Goal: Information Seeking & Learning: Check status

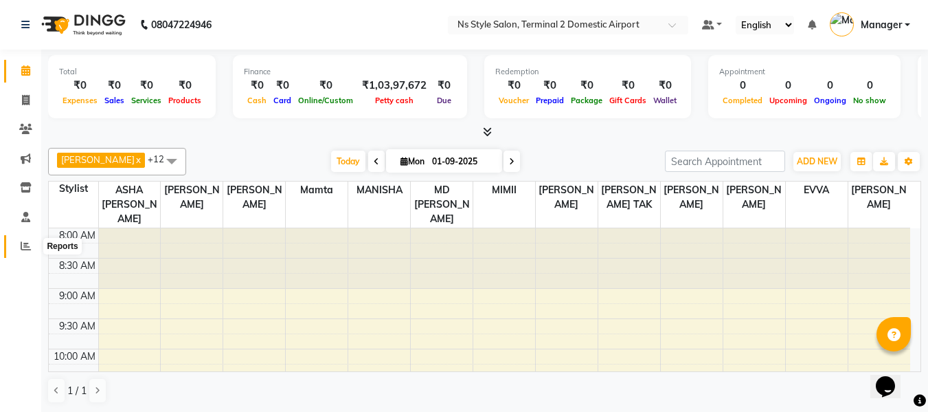
click at [23, 239] on span at bounding box center [26, 246] width 24 height 16
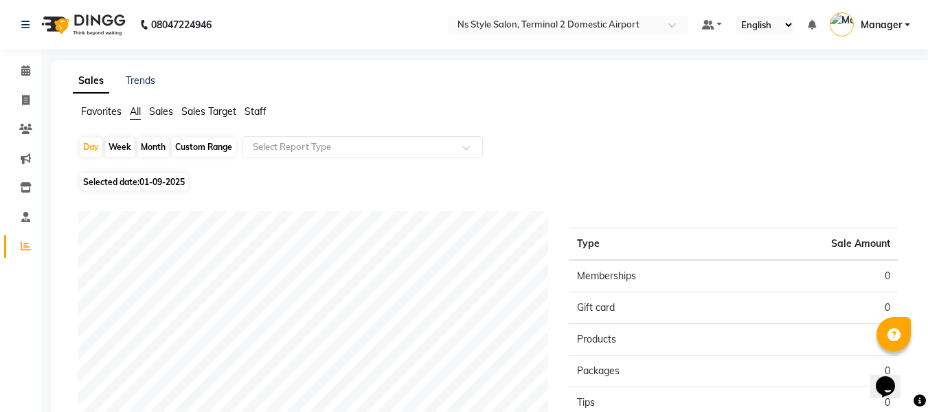
click at [260, 108] on span "Staff" at bounding box center [256, 111] width 22 height 12
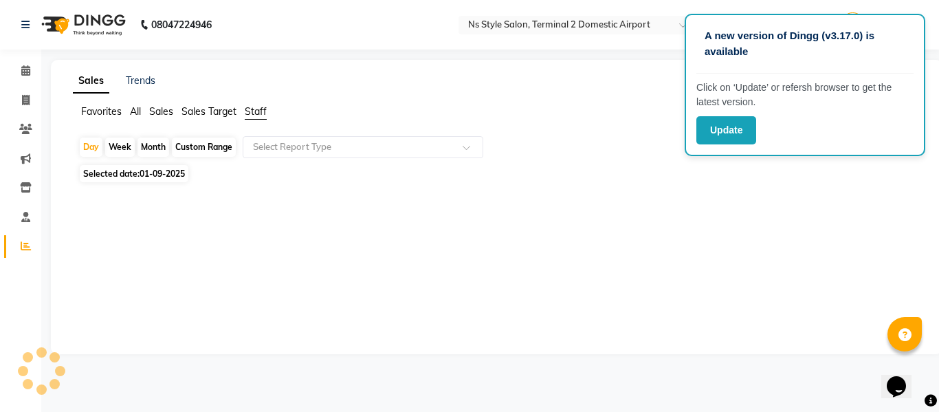
click at [155, 144] on div "Month" at bounding box center [153, 146] width 32 height 19
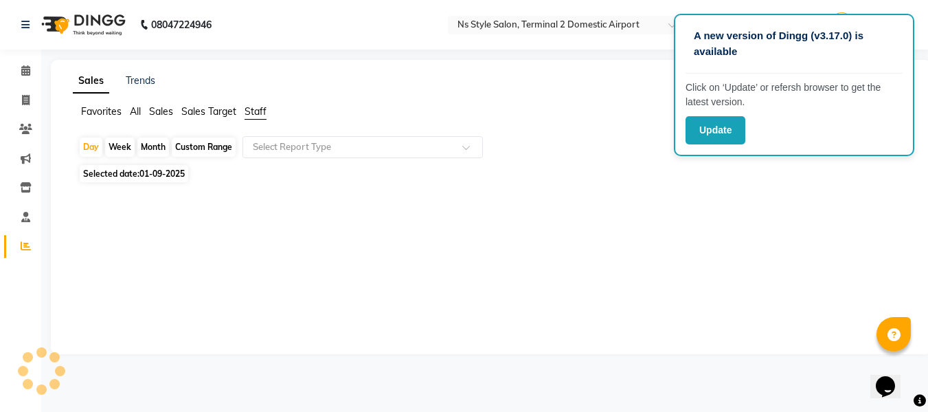
select select "9"
select select "2025"
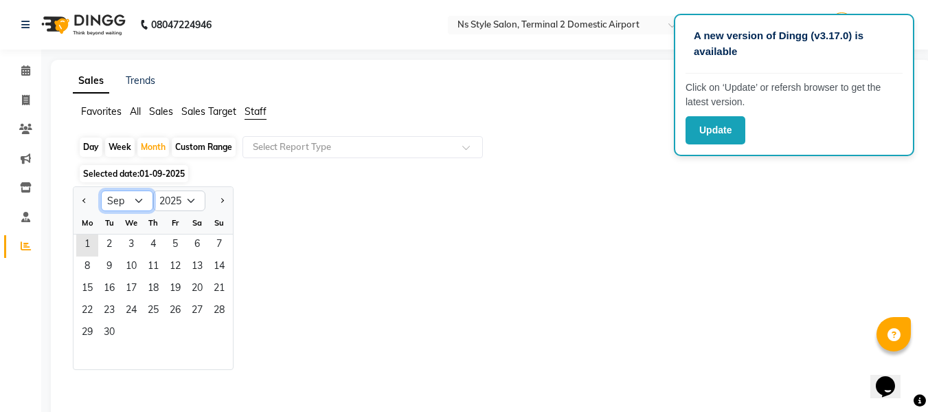
click at [144, 201] on select "Jan Feb Mar Apr May Jun [DATE] Aug Sep Oct Nov Dec" at bounding box center [127, 200] width 52 height 21
select select "8"
click at [101, 190] on select "Jan Feb Mar Apr May Jun [DATE] Aug Sep Oct Nov Dec" at bounding box center [127, 200] width 52 height 21
click at [173, 240] on span "1" at bounding box center [175, 245] width 22 height 22
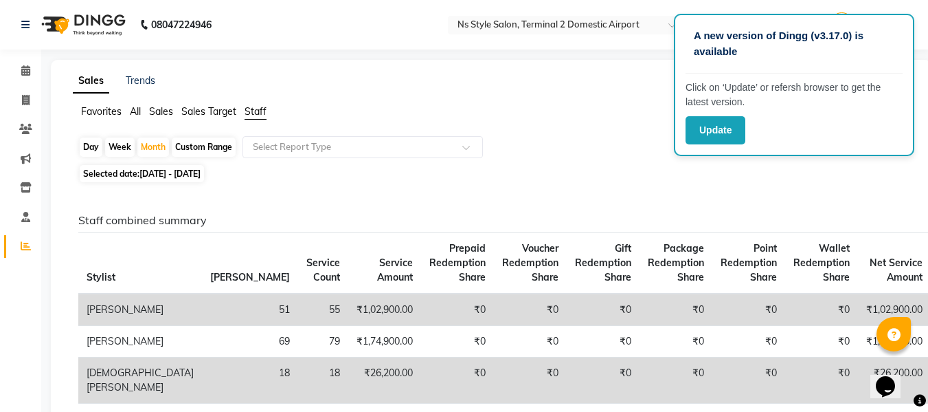
click at [615, 137] on div "Day Week Month Custom Range Select Report Type" at bounding box center [491, 148] width 826 height 25
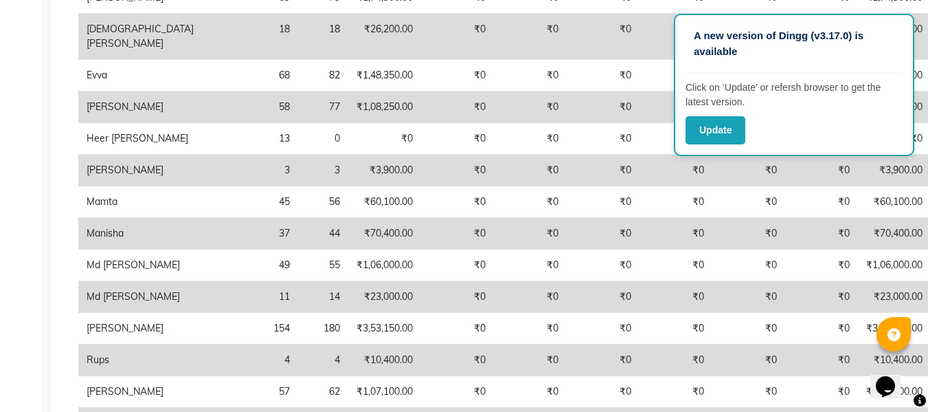
scroll to position [328, 0]
